Goal: Information Seeking & Learning: Learn about a topic

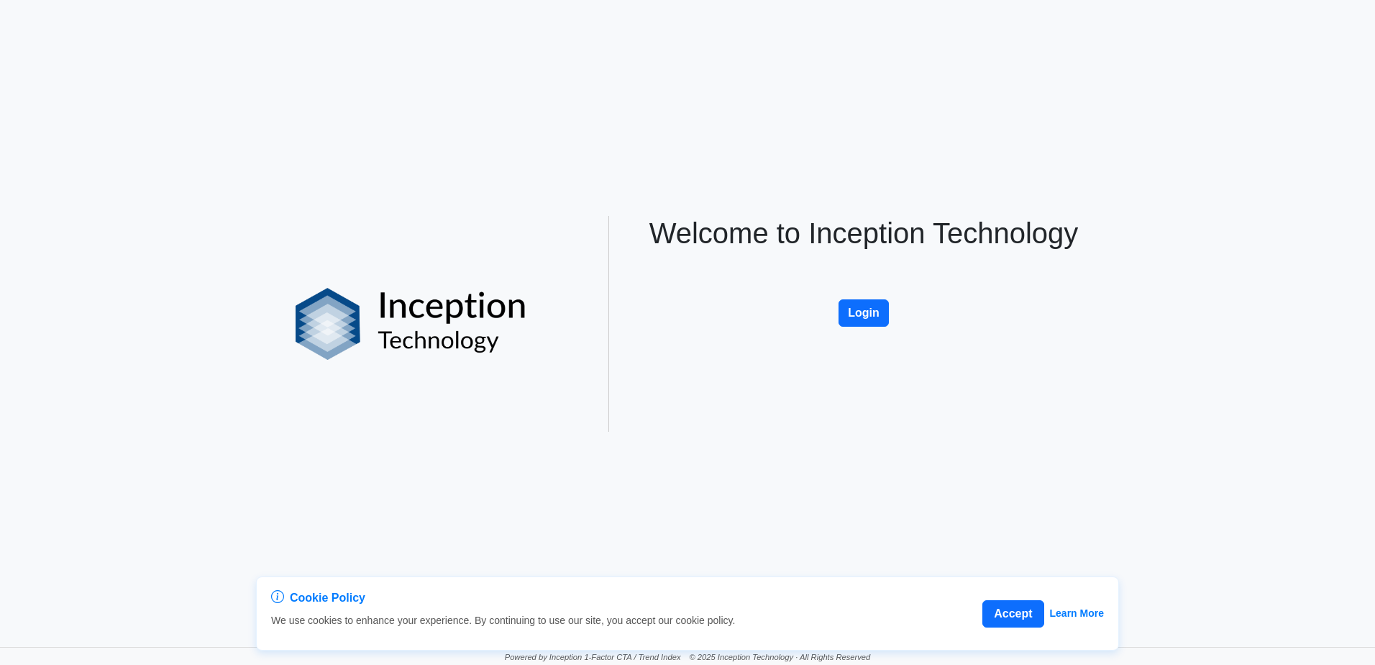
click at [857, 333] on div "Welcome to Inception Technology Login" at bounding box center [864, 324] width 475 height 216
click at [857, 324] on button "Login" at bounding box center [864, 312] width 50 height 27
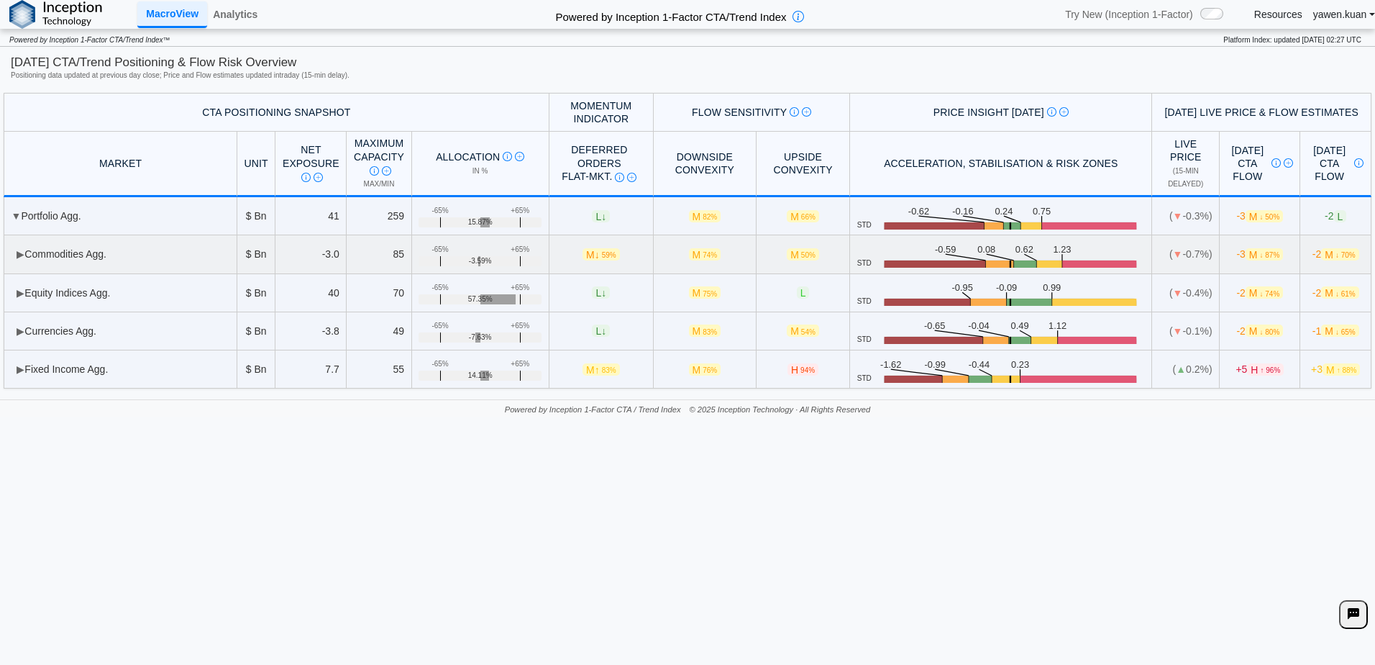
click at [9, 253] on td "▶ Commodities Agg." at bounding box center [121, 254] width 234 height 38
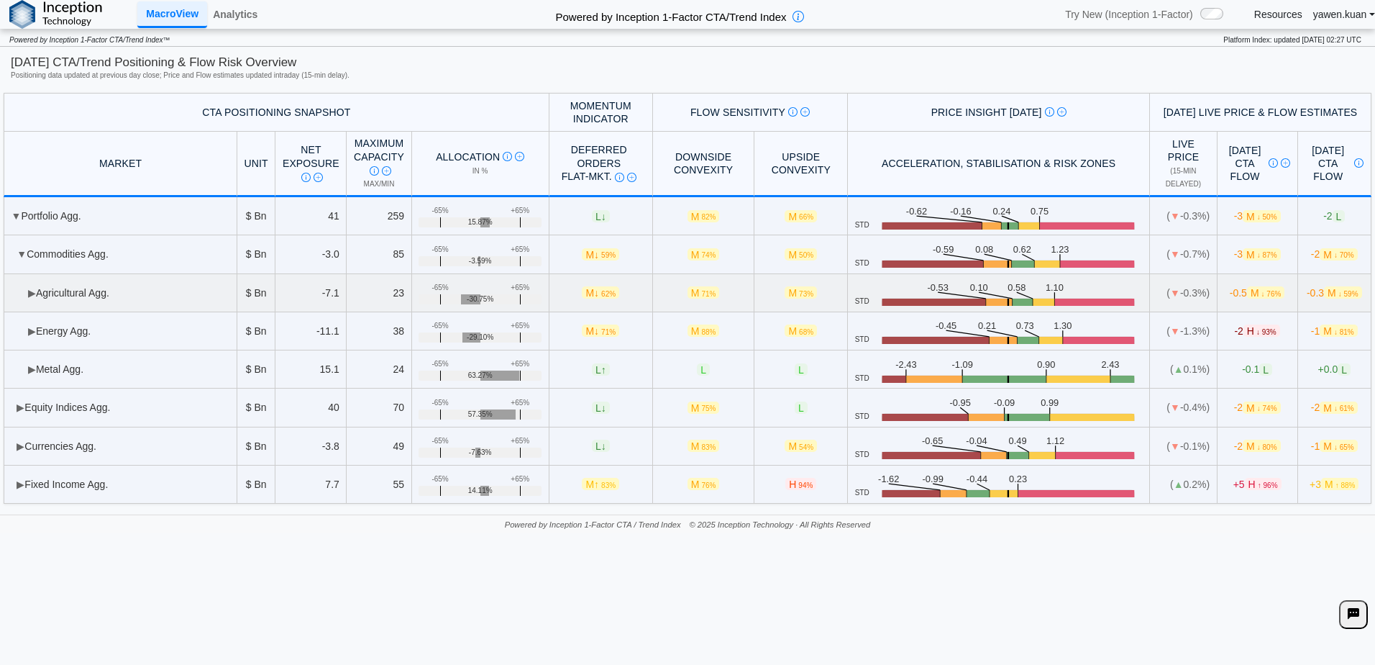
click at [35, 287] on span "▶" at bounding box center [32, 293] width 8 height 12
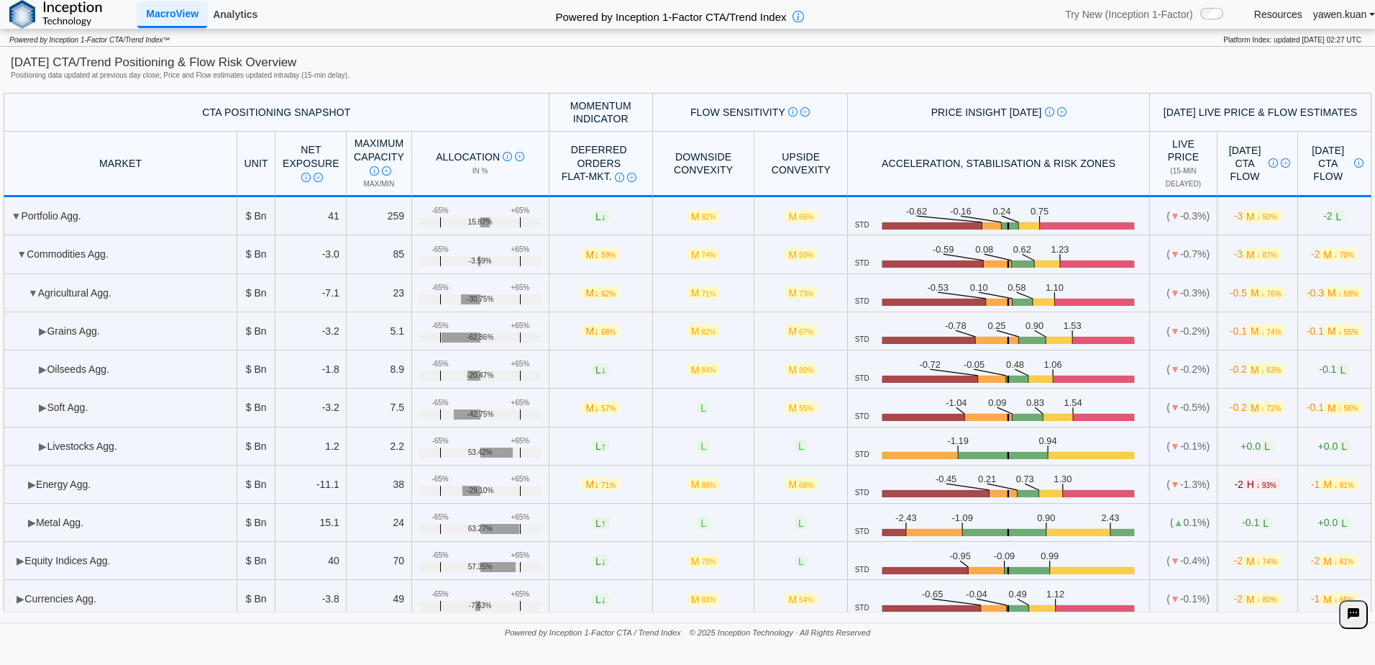
click at [250, 6] on link "Analytics" at bounding box center [235, 14] width 56 height 24
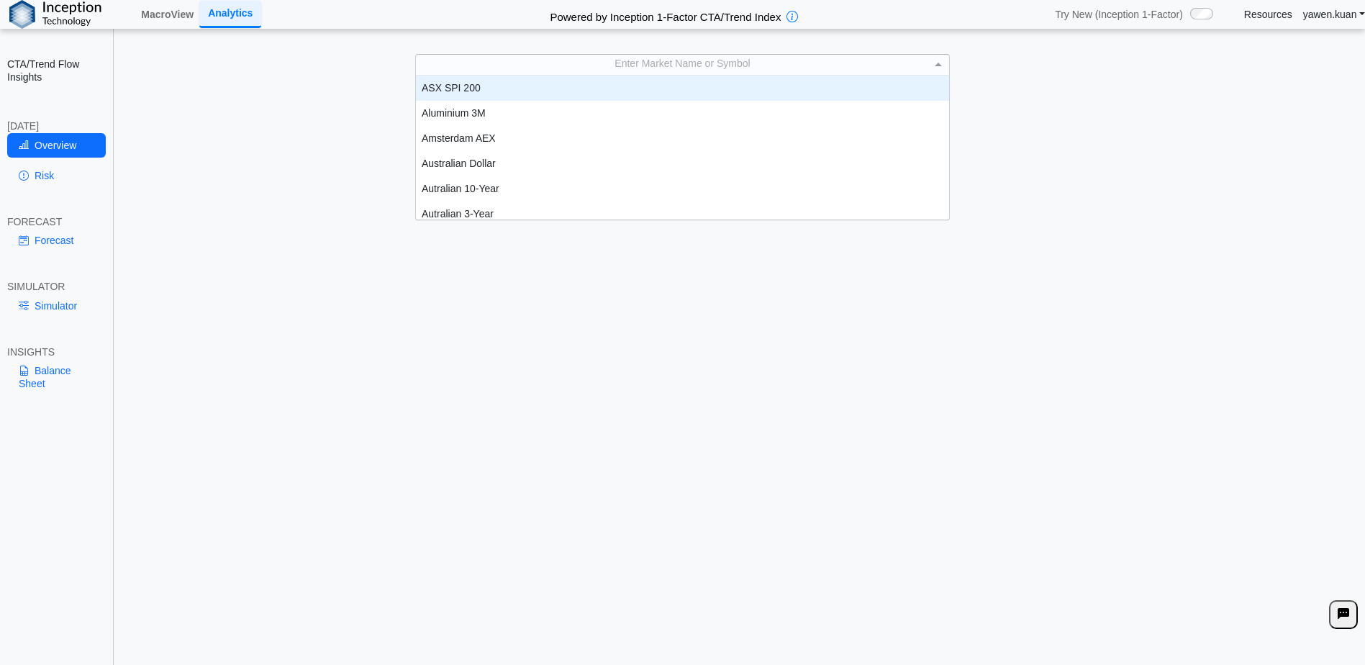
click at [687, 74] on div "Enter Market Name or Symbol" at bounding box center [682, 65] width 533 height 20
click at [542, 86] on div "ASX SPI 200" at bounding box center [682, 88] width 533 height 25
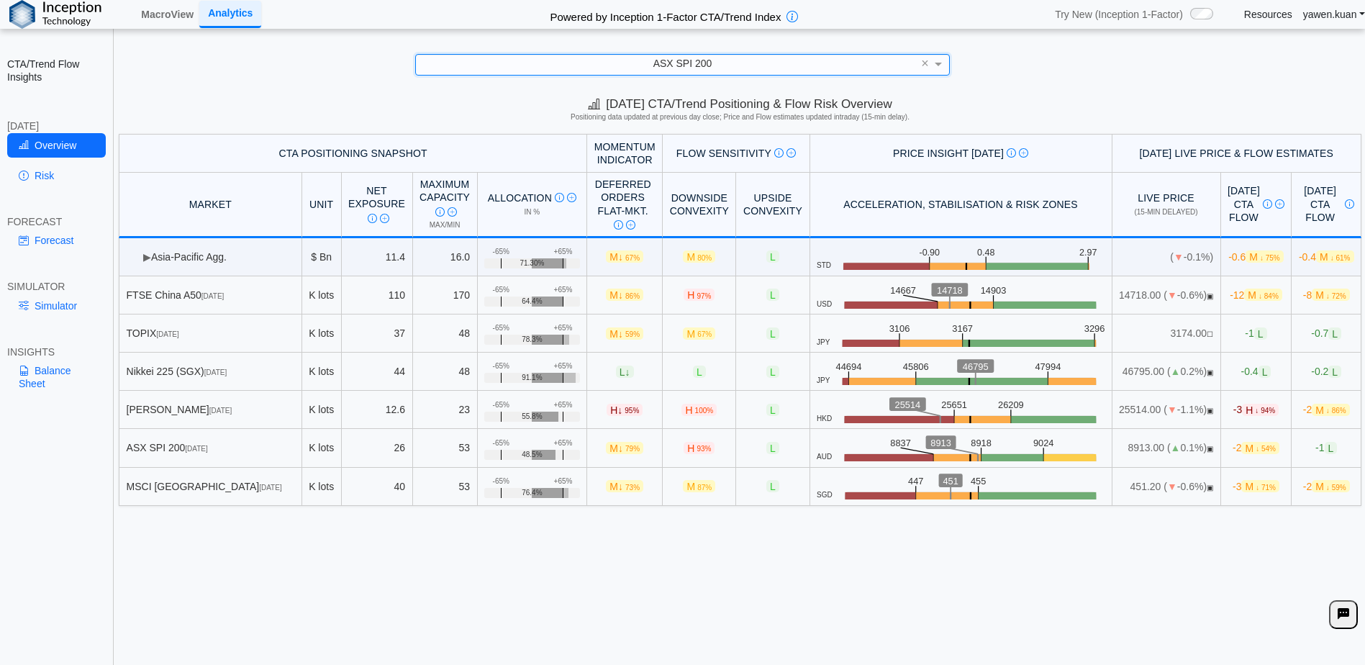
click at [46, 190] on div "Overview Risk" at bounding box center [56, 163] width 99 height 60
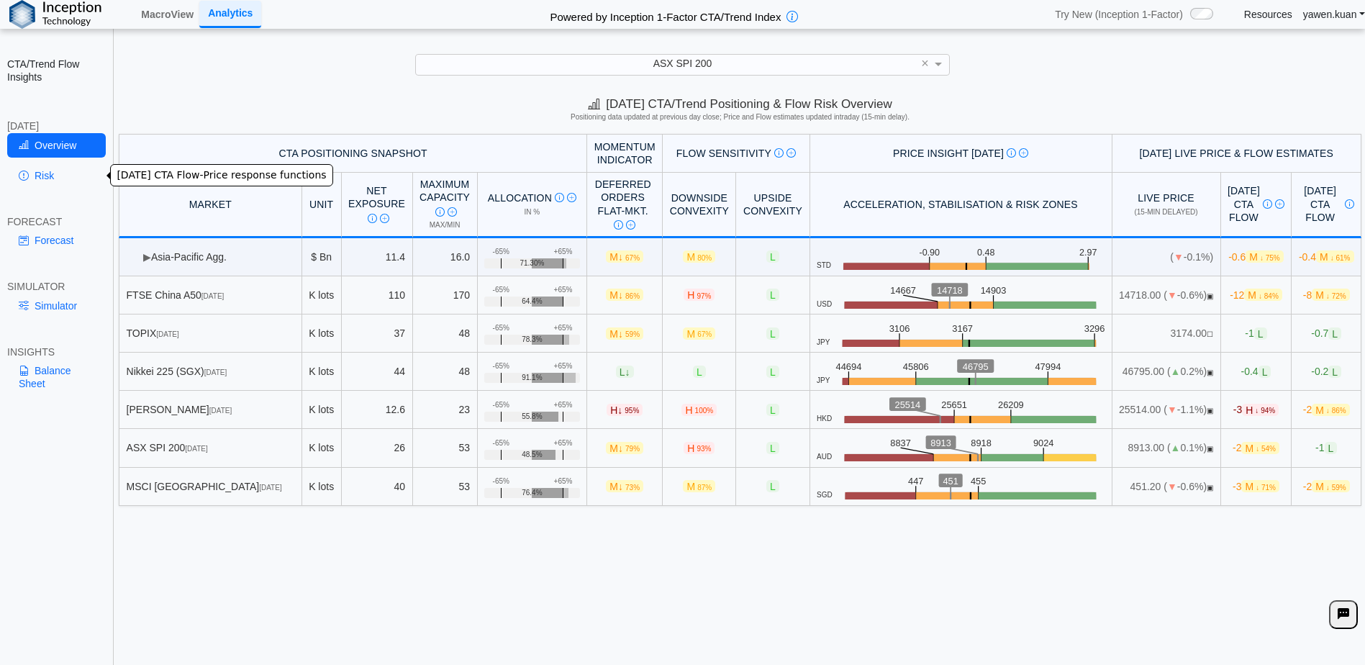
click at [51, 178] on link "Risk" at bounding box center [56, 175] width 99 height 24
